Goal: Task Accomplishment & Management: Complete application form

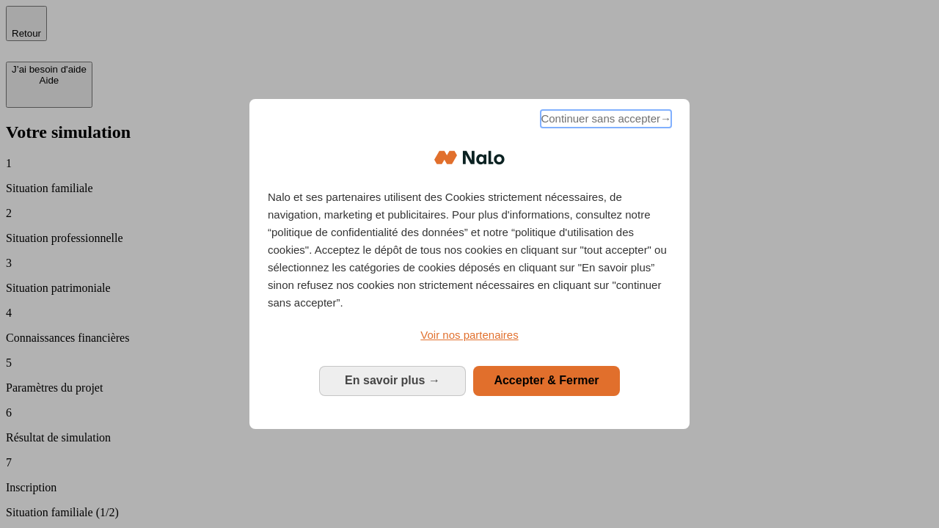
click at [605, 121] on span "Continuer sans accepter →" at bounding box center [606, 119] width 131 height 18
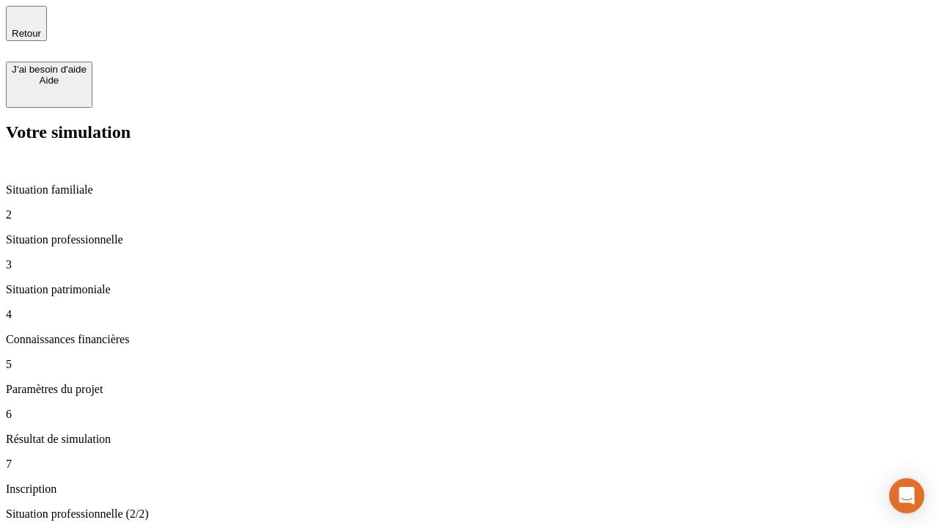
type input "30 000"
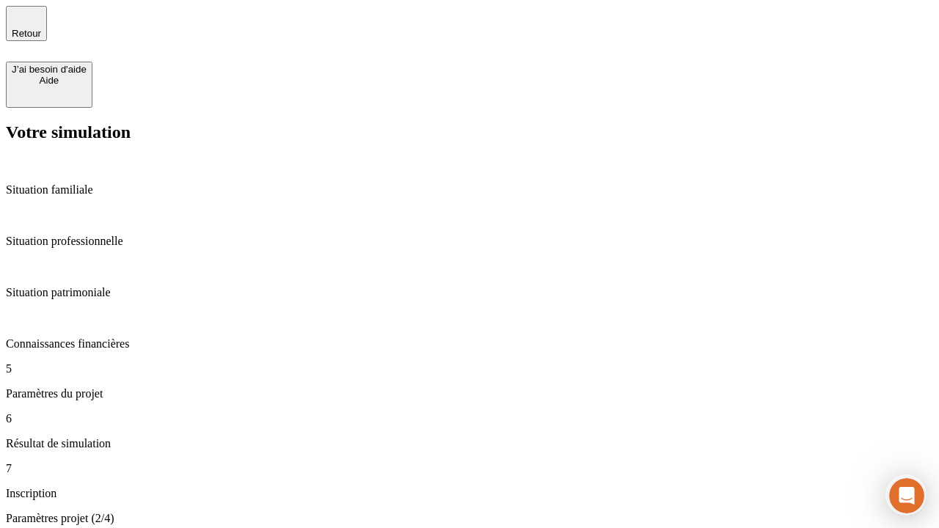
type input "25"
type input "64"
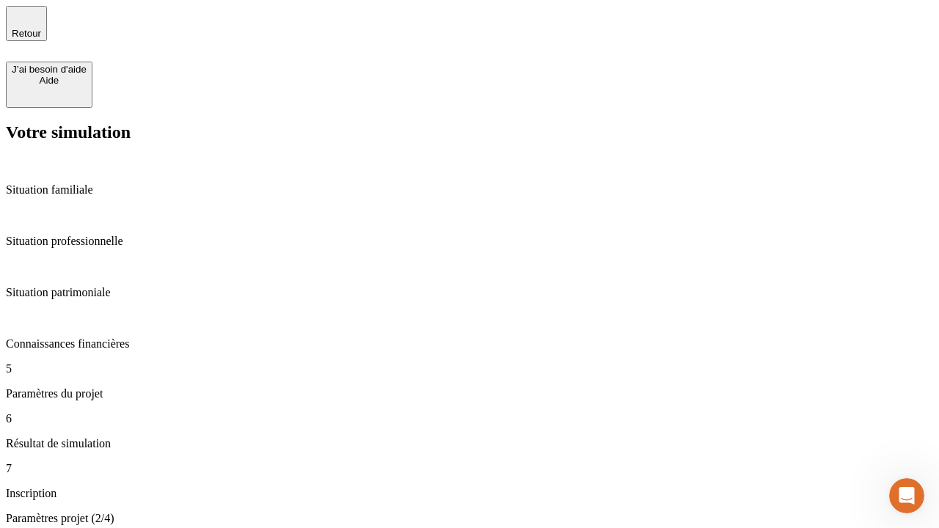
type input "1 000"
type input "640"
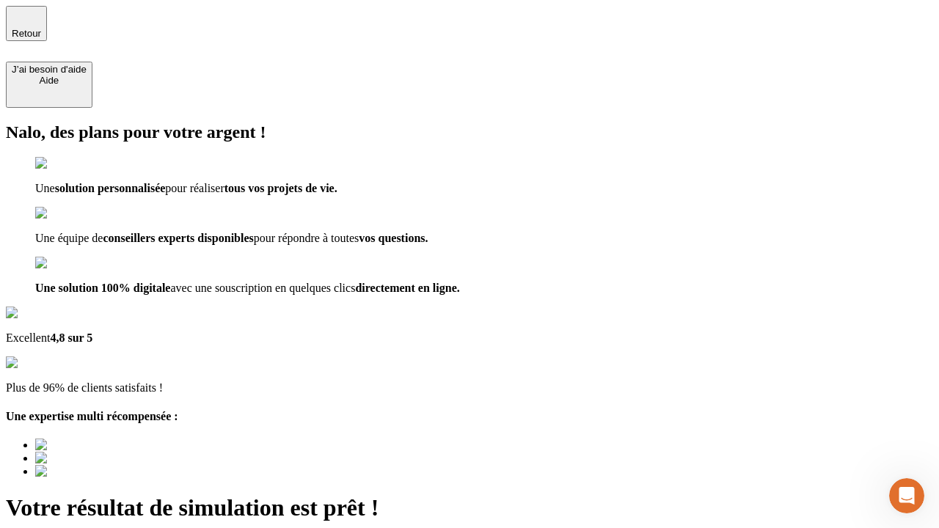
type input "[EMAIL_ADDRESS][PERSON_NAME][DOMAIN_NAME]"
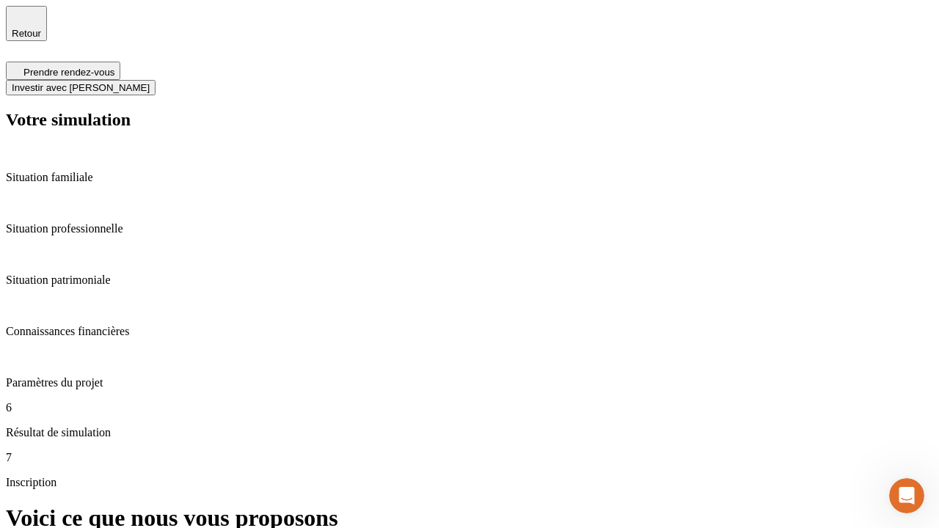
click at [150, 82] on span "Investir avec [PERSON_NAME]" at bounding box center [81, 87] width 138 height 11
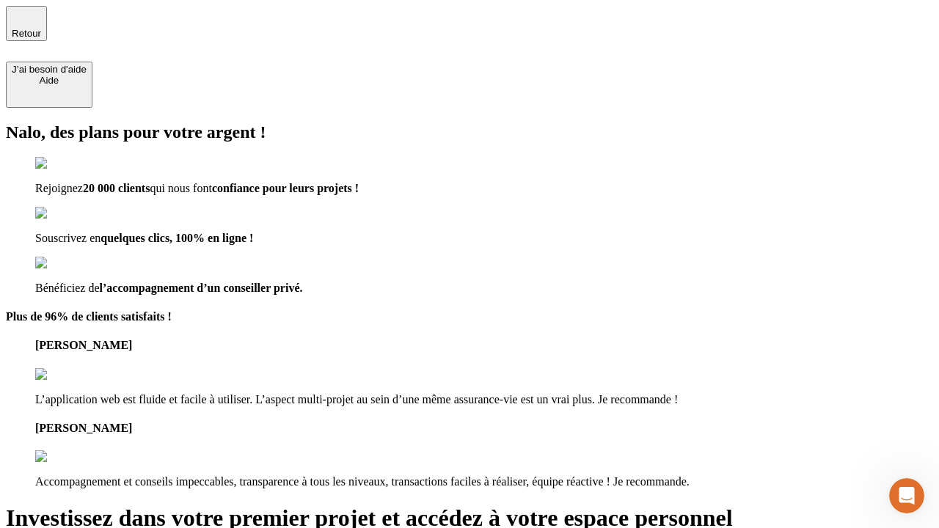
type input "[EMAIL_ADDRESS][PERSON_NAME][DOMAIN_NAME]"
